Goal: Information Seeking & Learning: Learn about a topic

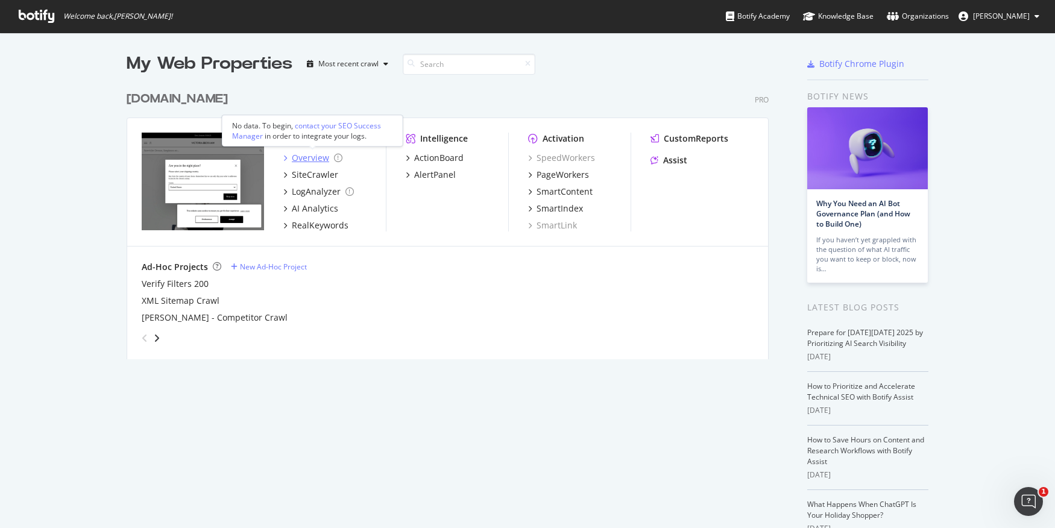
click at [298, 156] on div "Overview" at bounding box center [310, 158] width 37 height 12
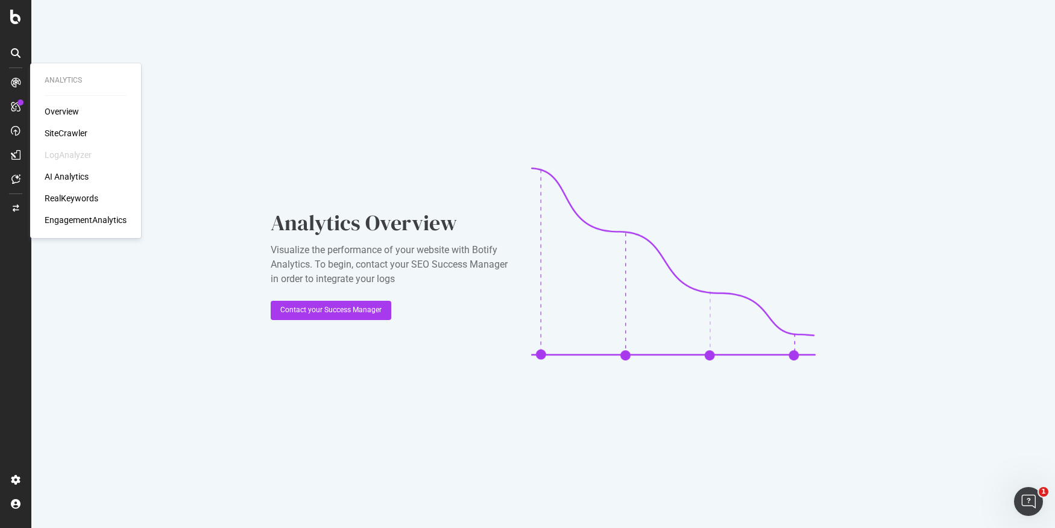
click at [47, 109] on div "Overview" at bounding box center [62, 112] width 34 height 12
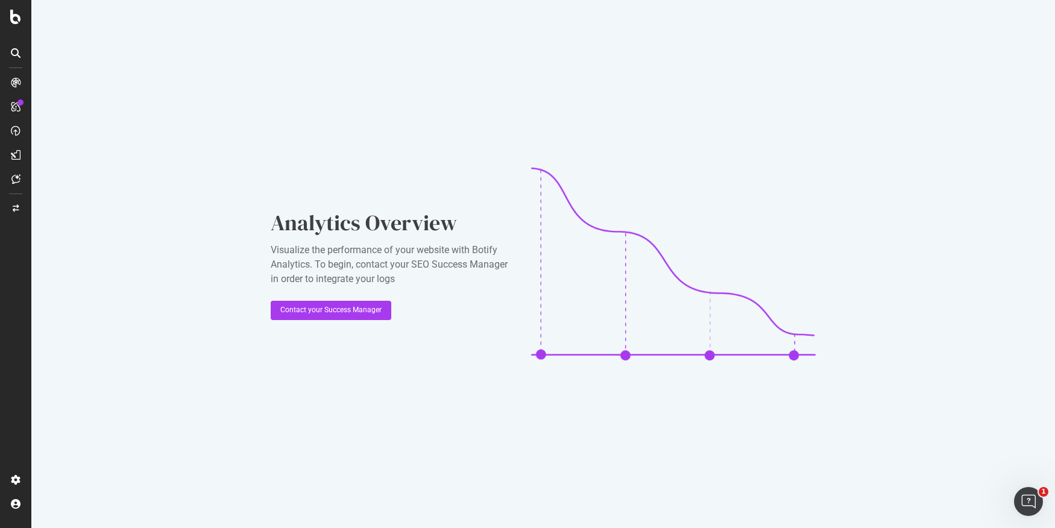
click at [14, 78] on icon at bounding box center [16, 83] width 10 height 10
click at [63, 137] on div "ActionBoard" at bounding box center [68, 136] width 47 height 12
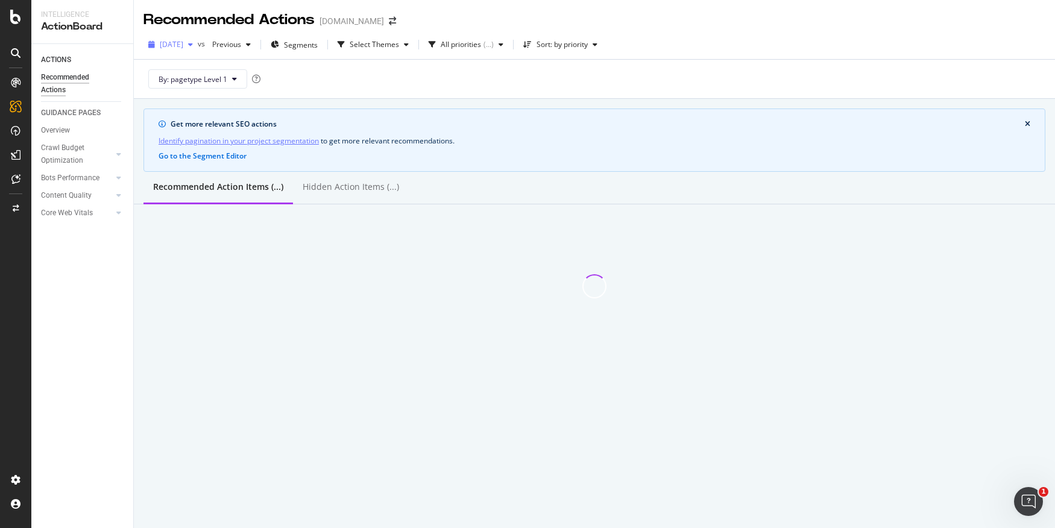
click at [192, 52] on div "[DATE]" at bounding box center [170, 45] width 54 height 18
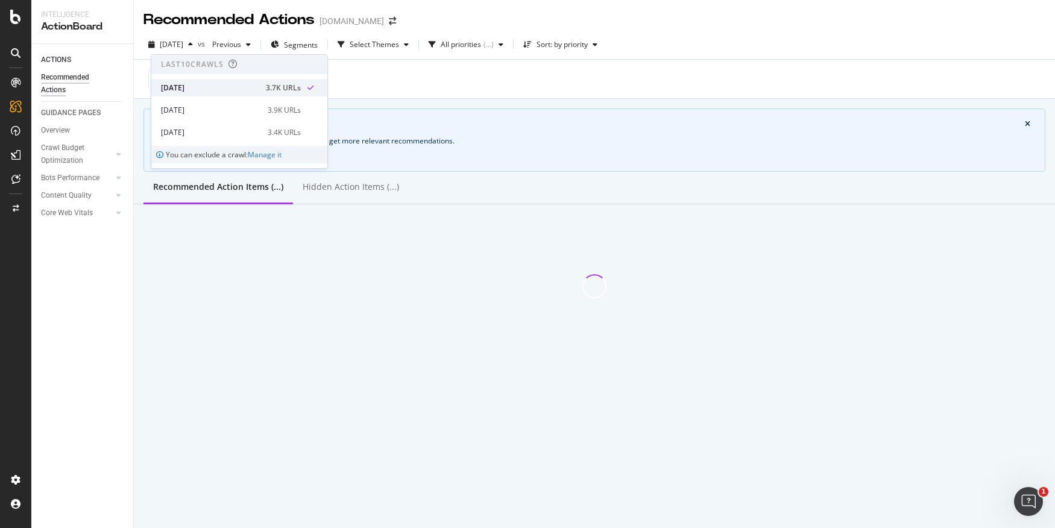
click at [259, 88] on div "[DATE]" at bounding box center [210, 88] width 98 height 11
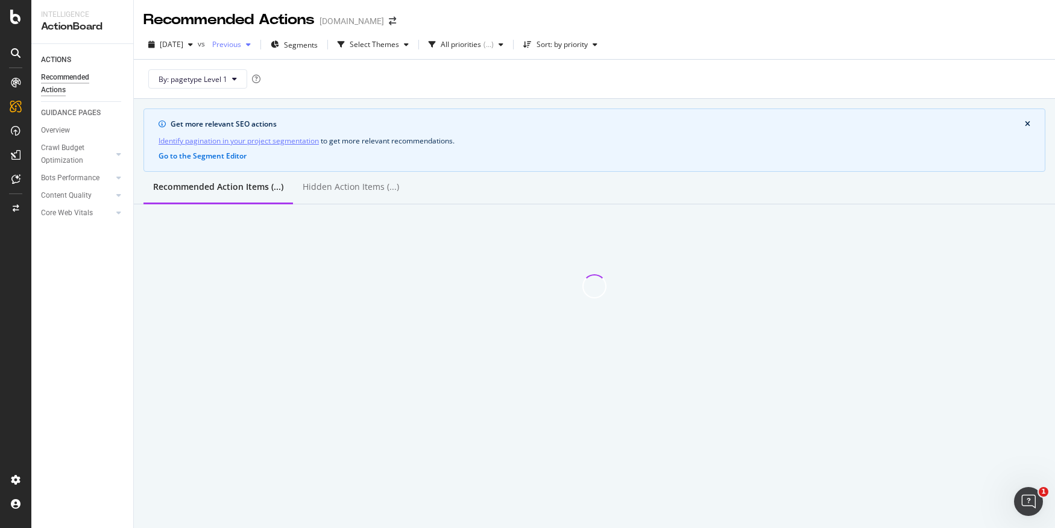
click at [241, 40] on span "Previous" at bounding box center [224, 44] width 34 height 10
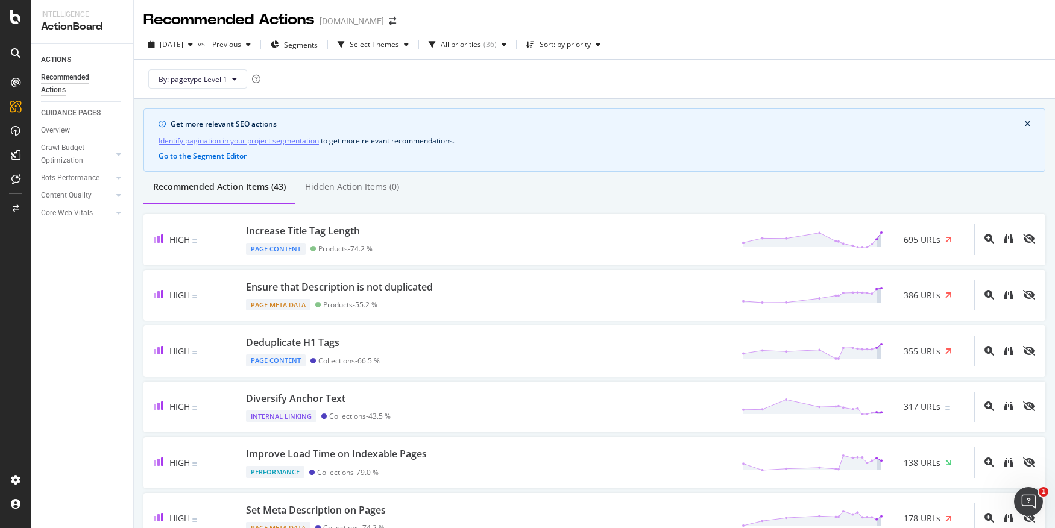
click at [491, 71] on div "By: pagetype Level 1" at bounding box center [594, 79] width 902 height 39
click at [18, 73] on div at bounding box center [15, 82] width 19 height 19
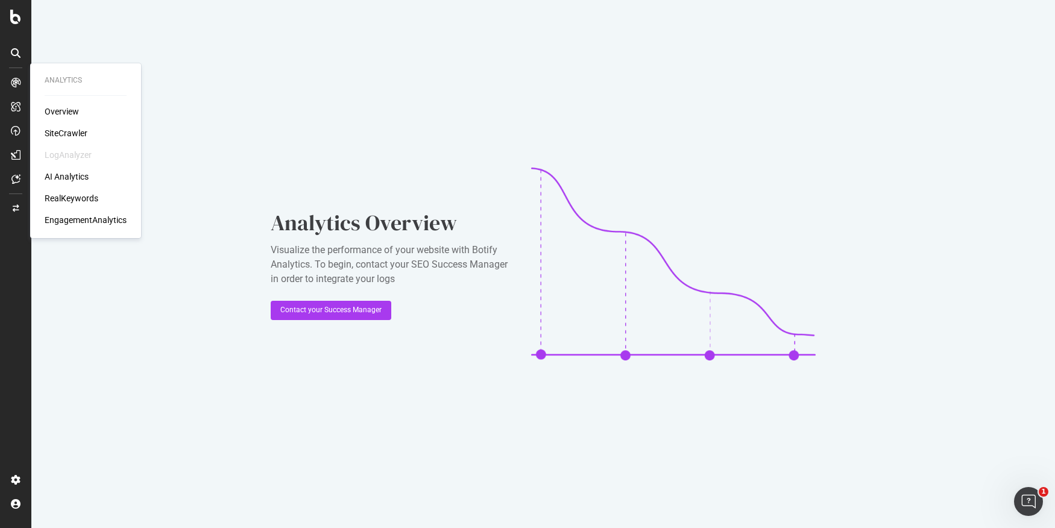
click at [62, 116] on div "Overview" at bounding box center [62, 112] width 34 height 12
click at [61, 111] on div "Overview" at bounding box center [62, 112] width 34 height 12
click at [77, 194] on div "RealKeywords" at bounding box center [72, 198] width 54 height 12
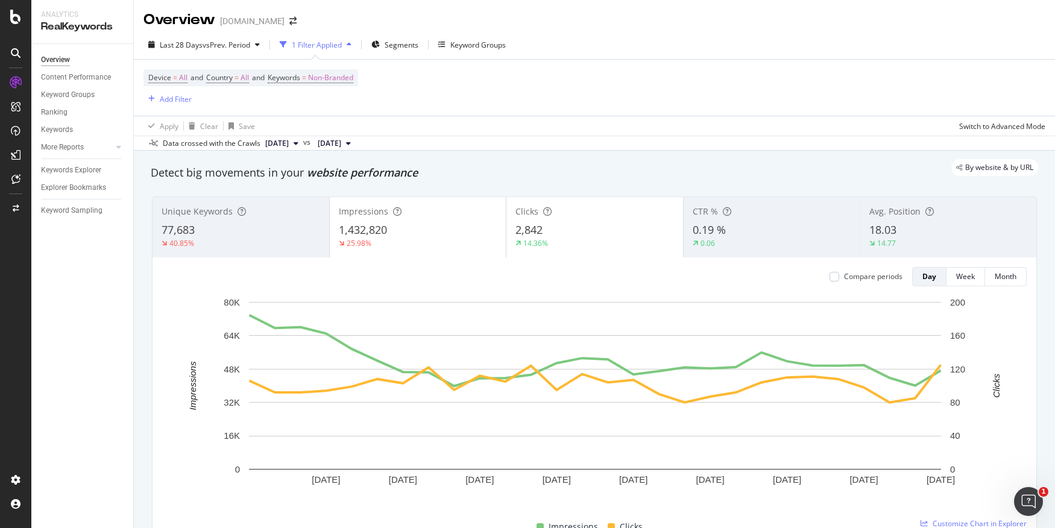
click at [254, 215] on div "Unique Keywords" at bounding box center [241, 212] width 159 height 12
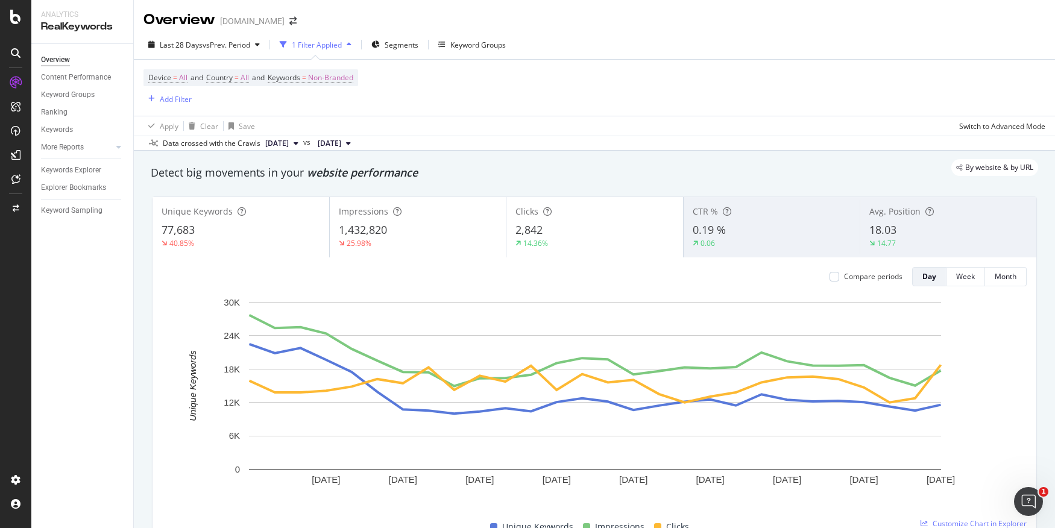
click at [289, 145] on span "[DATE]" at bounding box center [277, 143] width 24 height 11
click at [594, 83] on div "Device = All and Country = All and Keywords = Non-Branded Add Filter" at bounding box center [594, 88] width 902 height 56
click at [289, 139] on span "[DATE]" at bounding box center [277, 143] width 24 height 11
click at [403, 180] on div "3.7K URLs" at bounding box center [386, 183] width 33 height 11
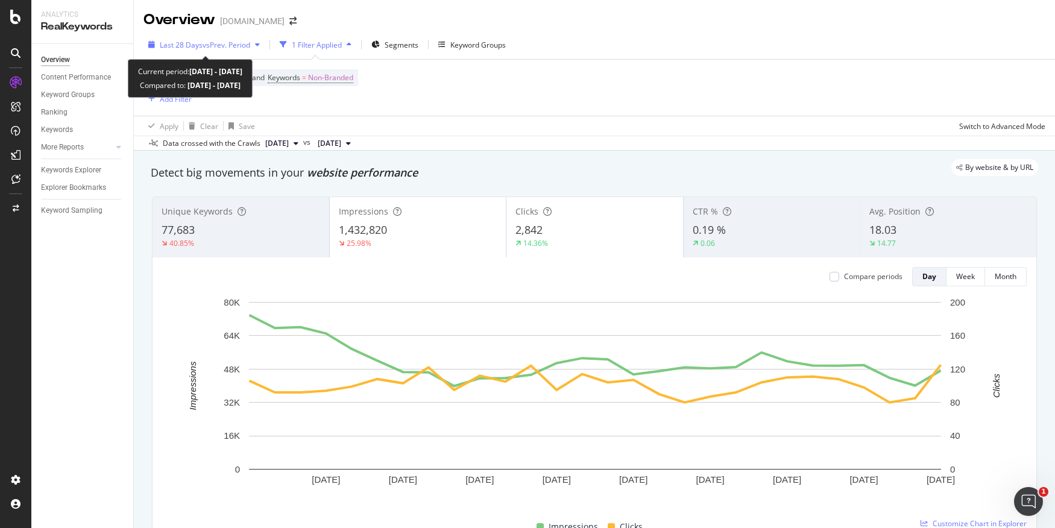
click at [199, 45] on span "Last 28 Days" at bounding box center [181, 45] width 43 height 10
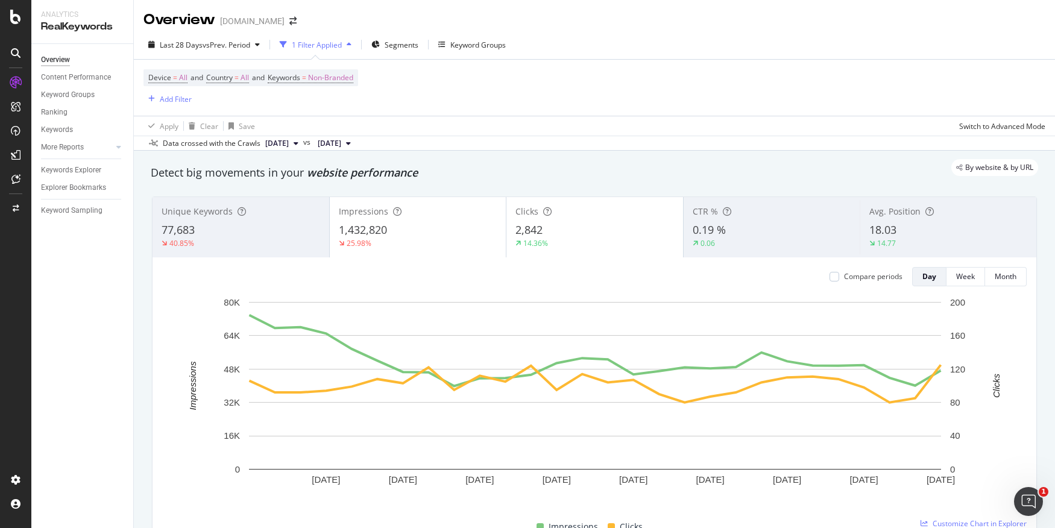
click at [499, 137] on div "Data crossed with the Crawls [DATE] vs [DATE]" at bounding box center [594, 143] width 921 height 14
click at [285, 143] on span "[DATE]" at bounding box center [277, 143] width 24 height 11
click at [467, 116] on div "Apply Clear Save Switch to Advanced Mode" at bounding box center [594, 126] width 921 height 20
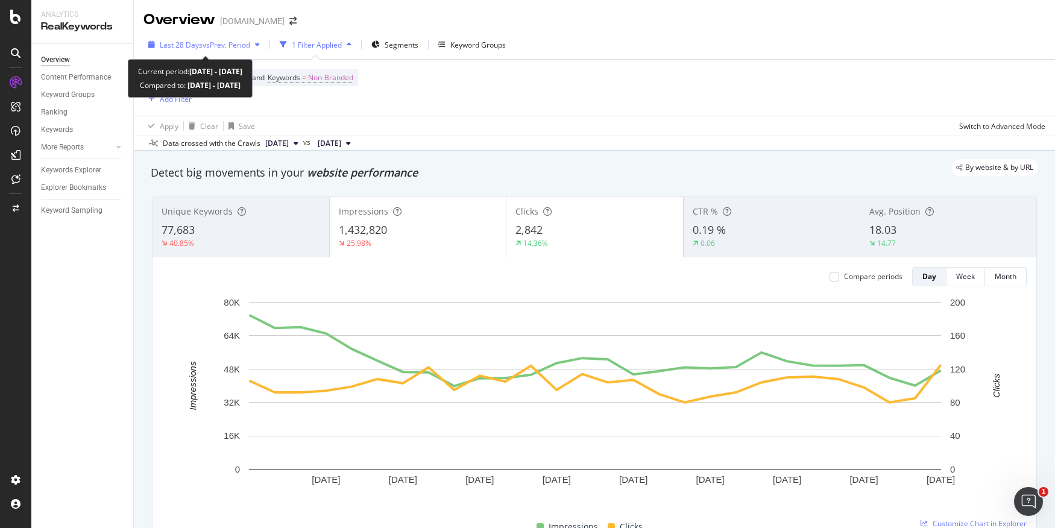
click at [228, 43] on span "vs Prev. Period" at bounding box center [227, 45] width 48 height 10
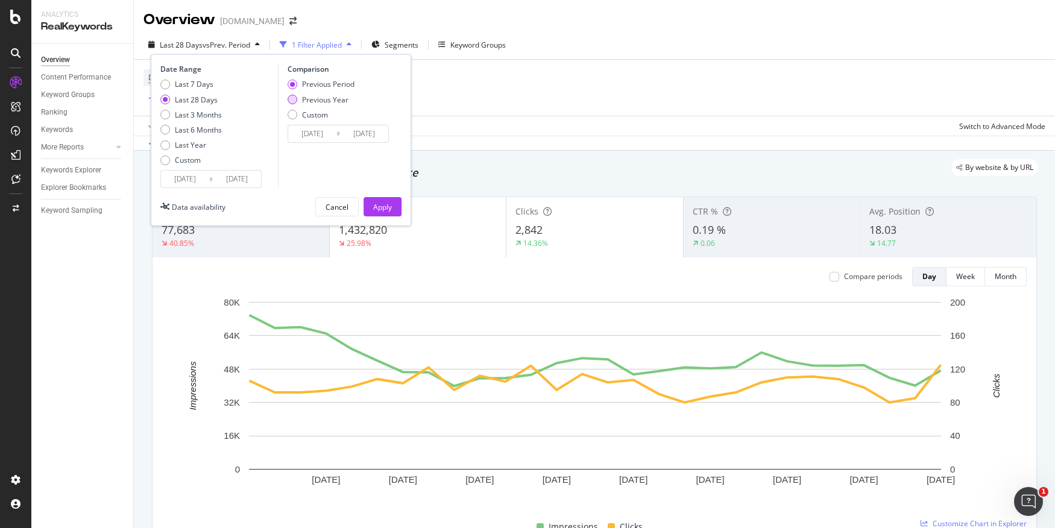
click at [303, 101] on div "Previous Year" at bounding box center [325, 100] width 46 height 10
type input "[DATE]"
click at [378, 205] on div "Apply" at bounding box center [382, 207] width 19 height 10
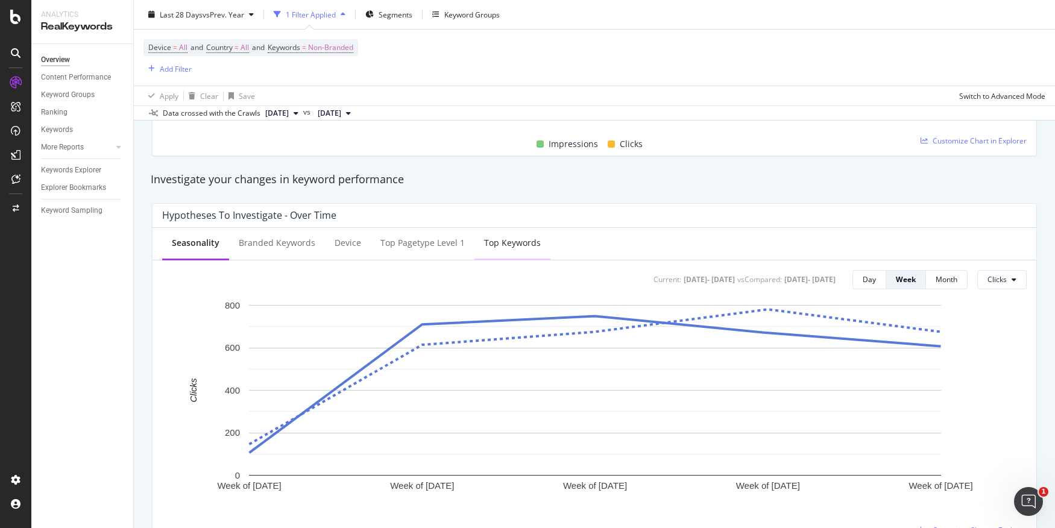
scroll to position [227, 0]
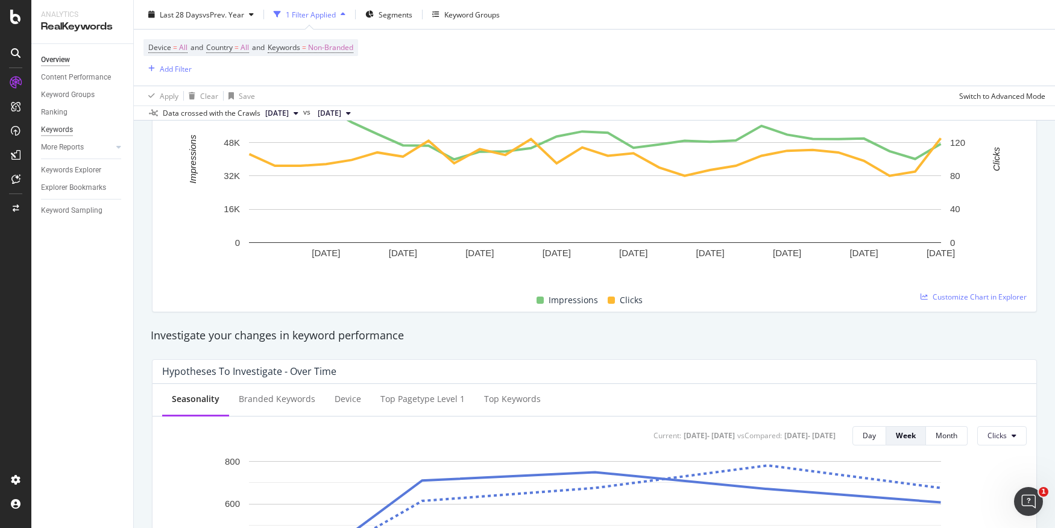
click at [67, 129] on div "Keywords" at bounding box center [57, 130] width 32 height 13
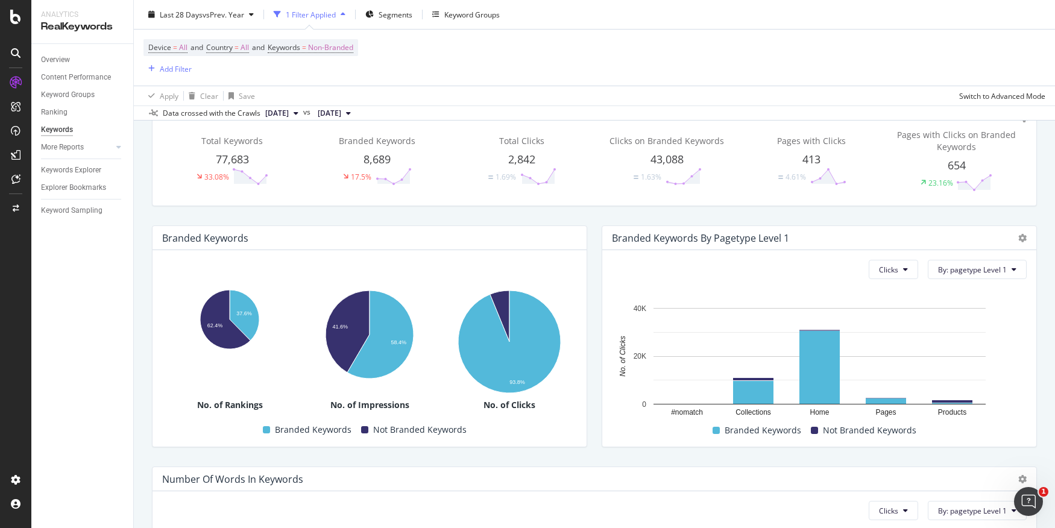
scroll to position [314, 0]
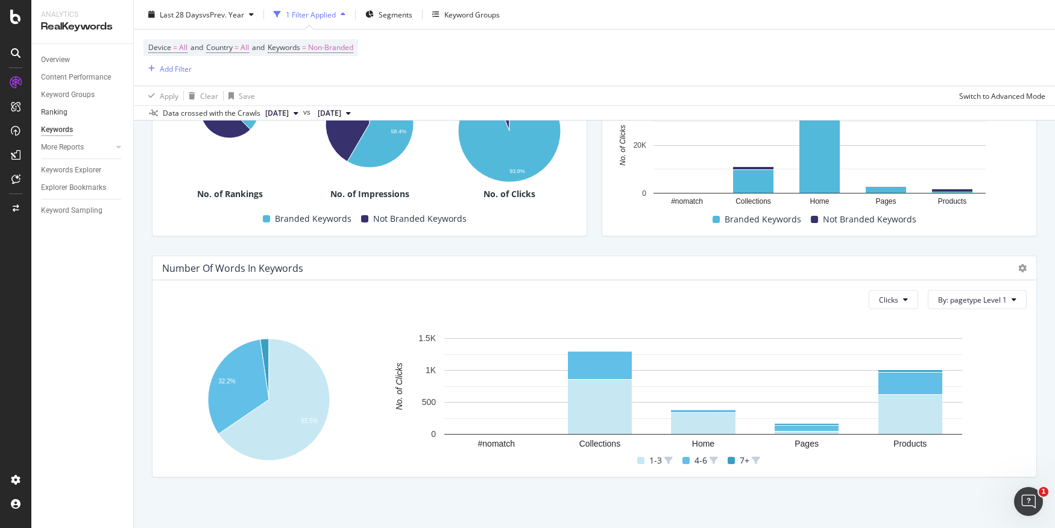
click at [71, 108] on link "Ranking" at bounding box center [83, 112] width 84 height 13
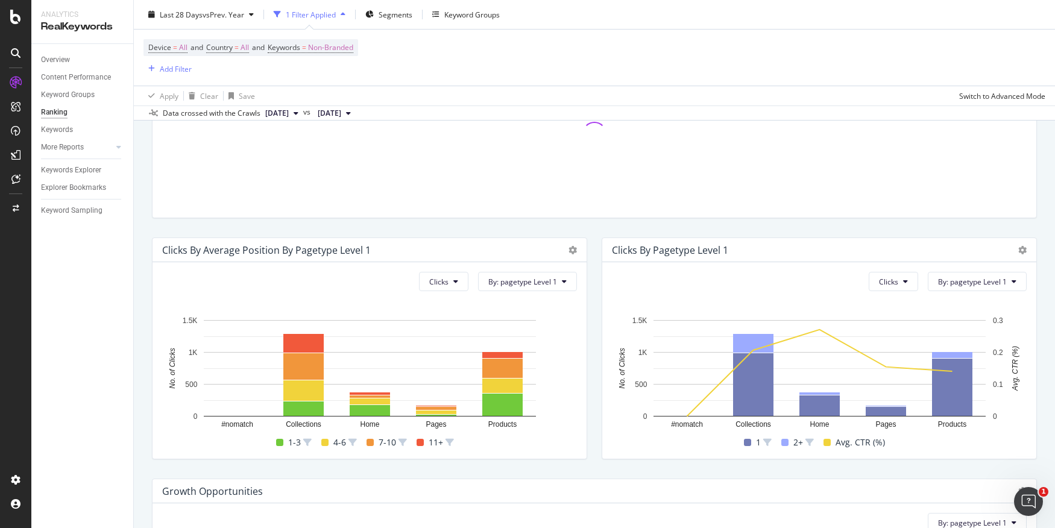
scroll to position [470, 0]
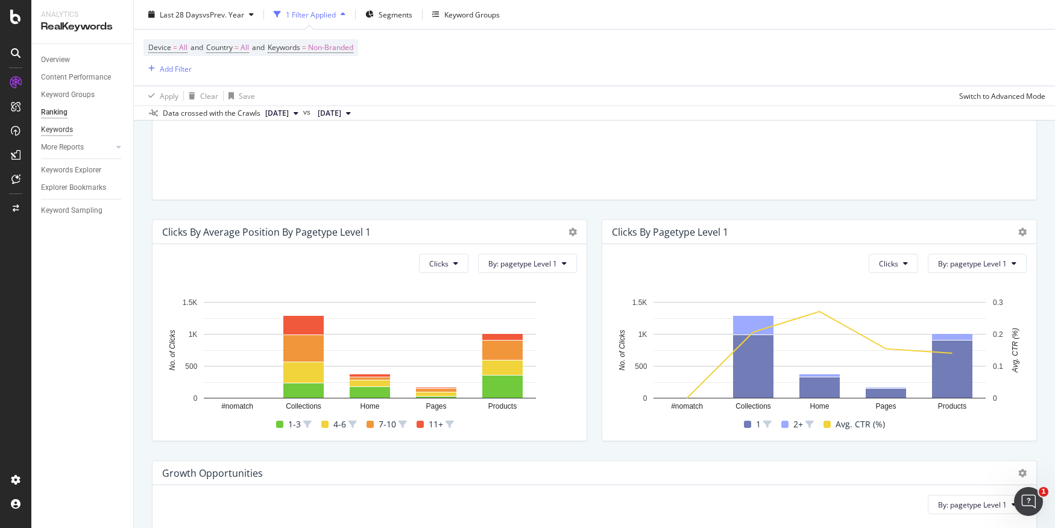
click at [64, 130] on div "Keywords" at bounding box center [57, 130] width 32 height 13
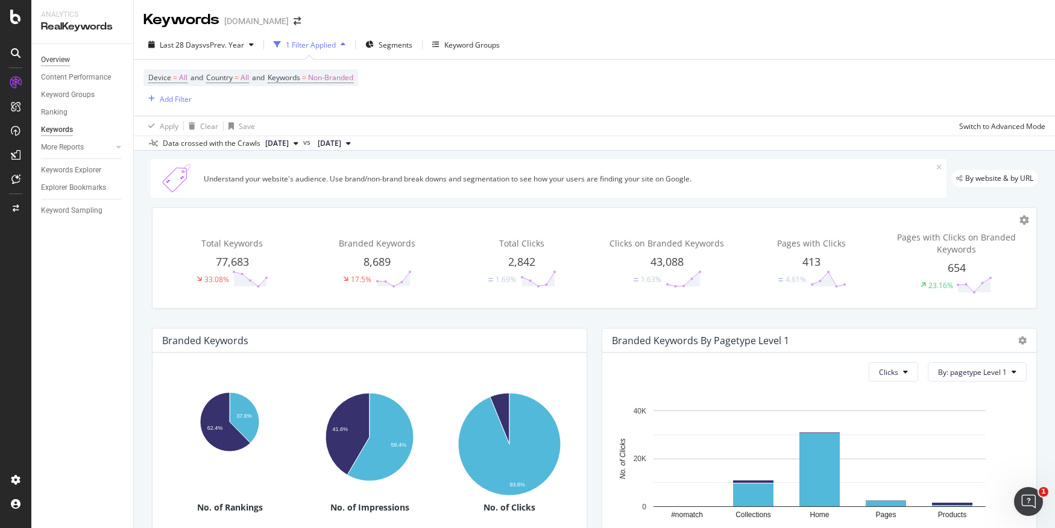
click at [57, 60] on div "Overview" at bounding box center [55, 60] width 29 height 13
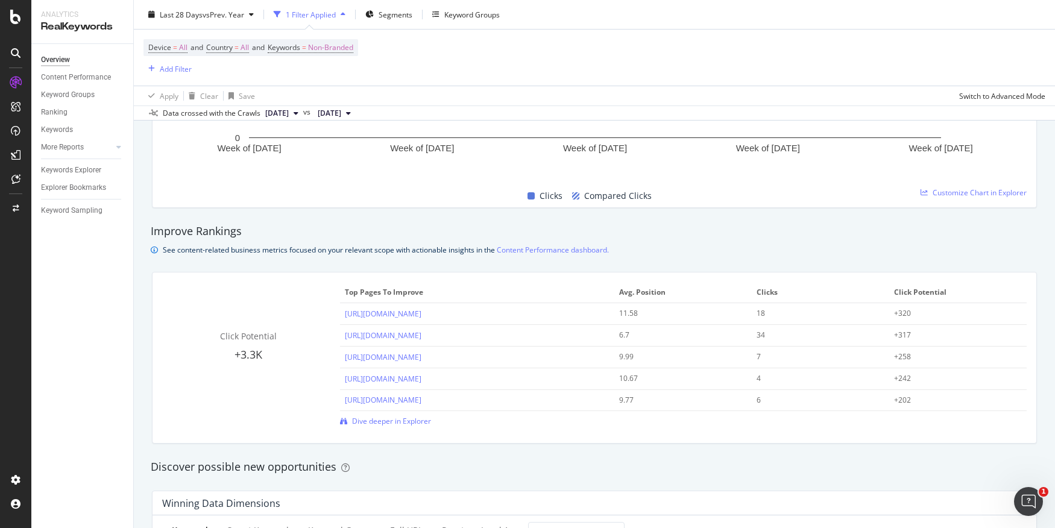
scroll to position [726, 0]
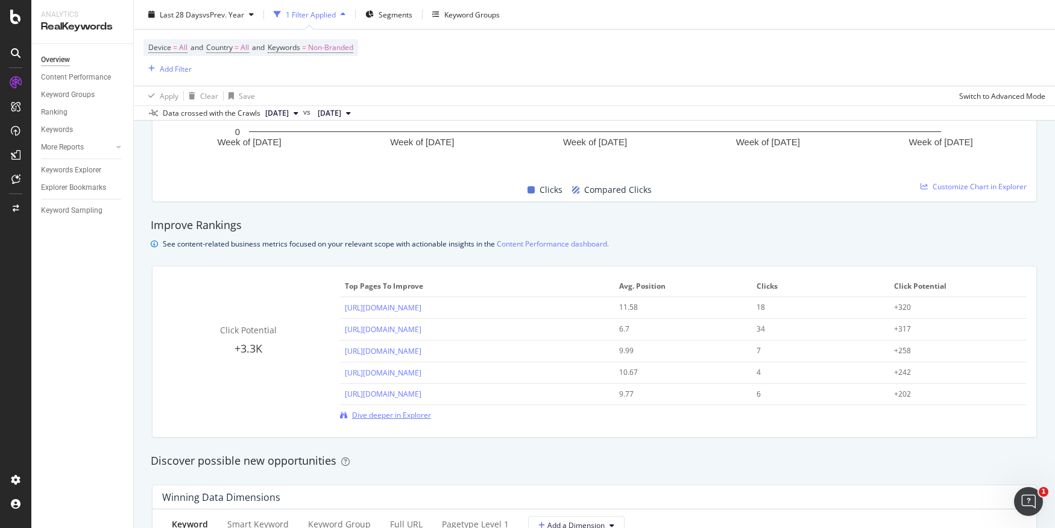
click at [408, 412] on span "Dive deeper in Explorer" at bounding box center [391, 415] width 79 height 10
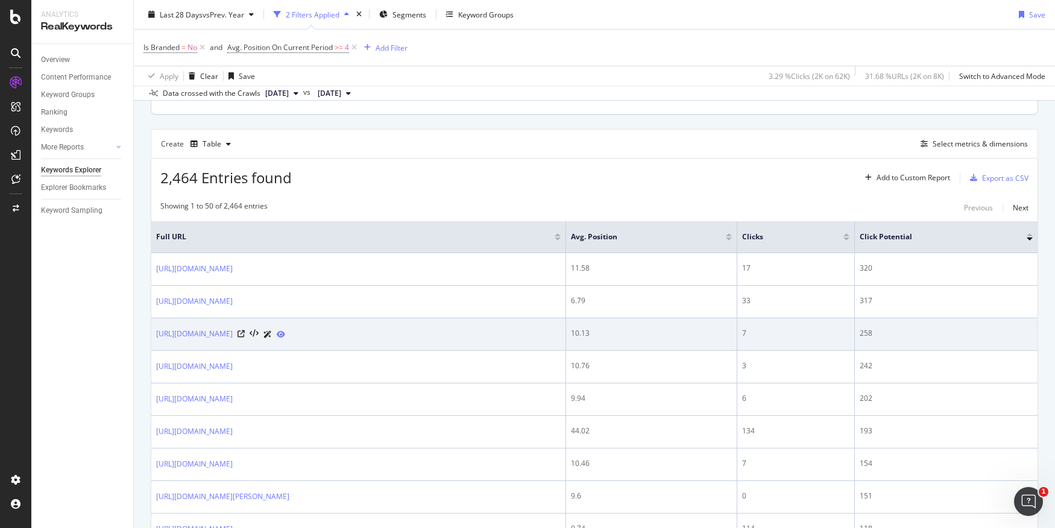
scroll to position [292, 0]
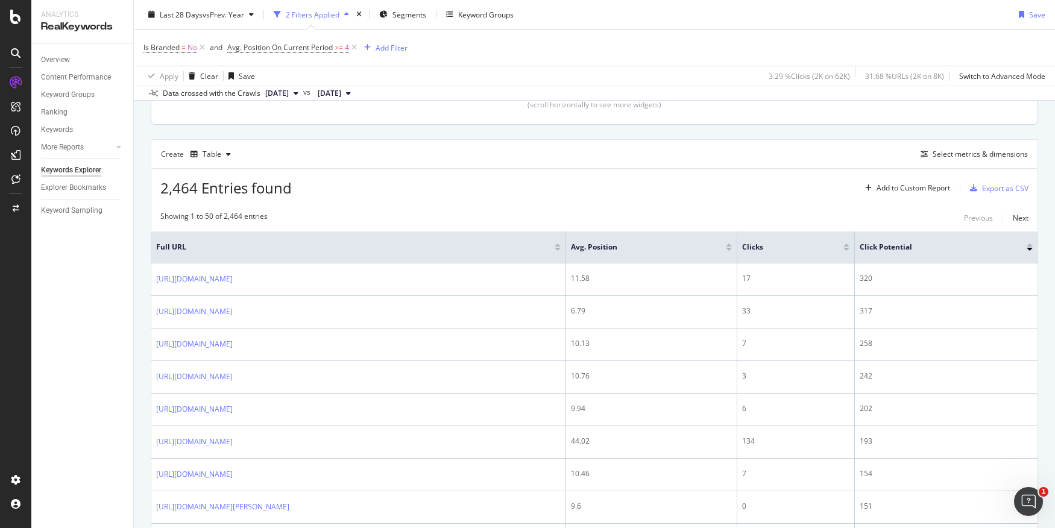
click at [817, 259] on th "Clicks" at bounding box center [796, 248] width 118 height 32
click at [815, 235] on th "Clicks" at bounding box center [796, 248] width 118 height 32
click at [815, 242] on span "Clicks" at bounding box center [783, 247] width 83 height 11
click at [849, 244] on div at bounding box center [846, 245] width 6 height 3
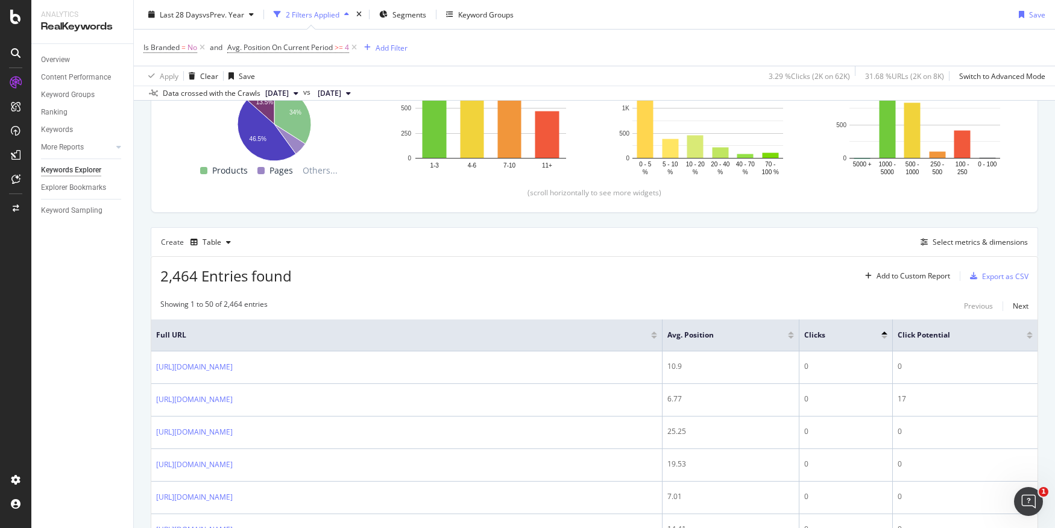
scroll to position [236, 0]
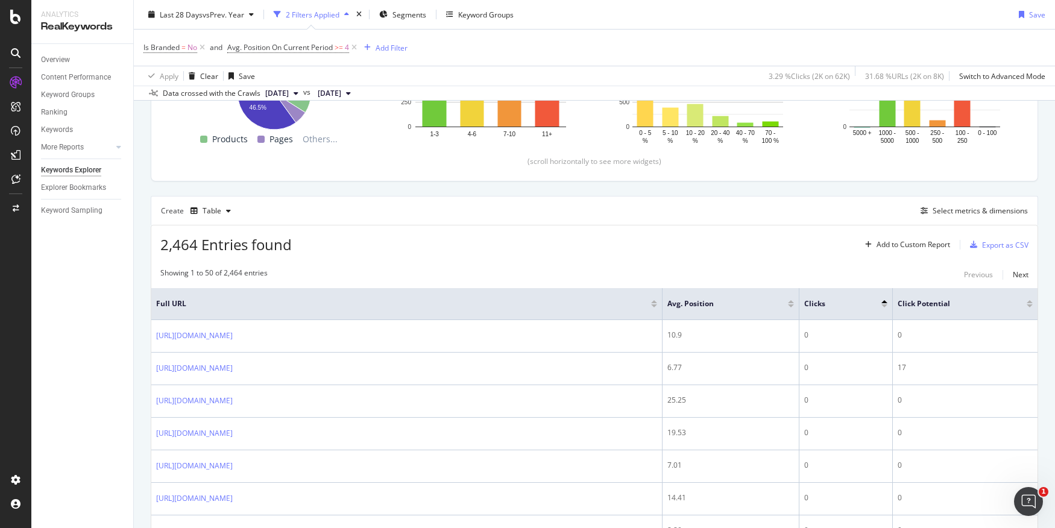
click at [886, 304] on div at bounding box center [884, 305] width 6 height 3
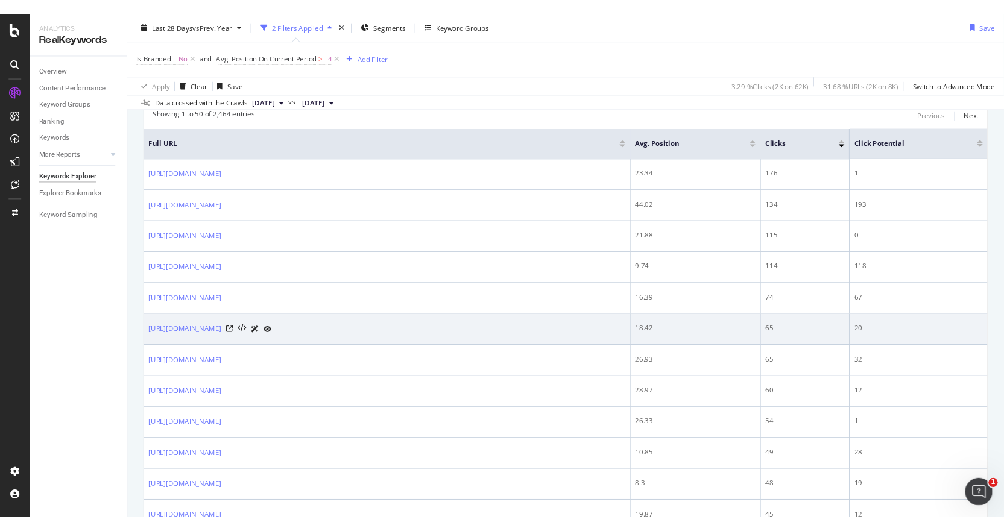
scroll to position [403, 0]
